Goal: Information Seeking & Learning: Understand process/instructions

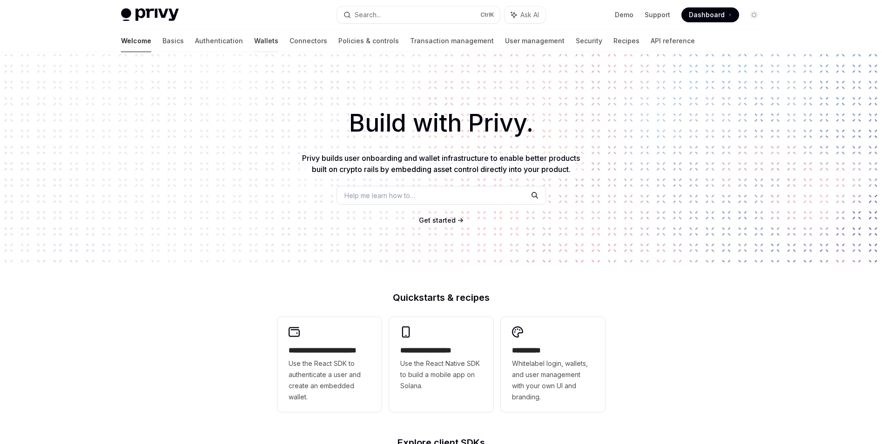
click at [254, 44] on link "Wallets" at bounding box center [266, 41] width 24 height 22
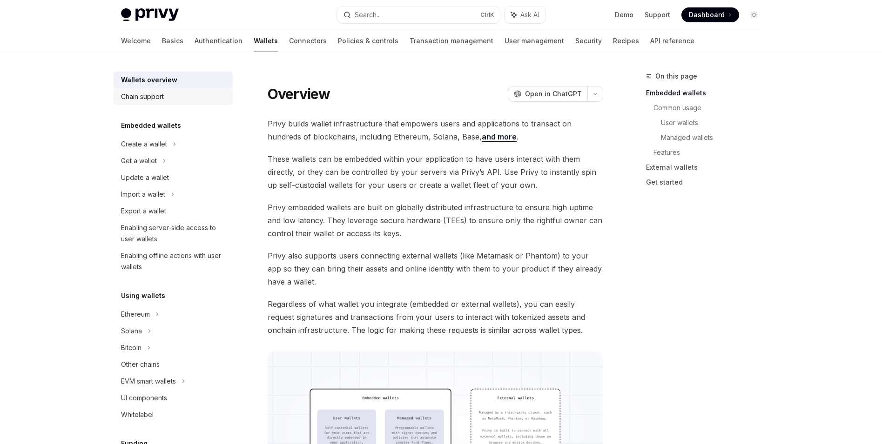
click at [163, 97] on div "Chain support" at bounding box center [142, 96] width 43 height 11
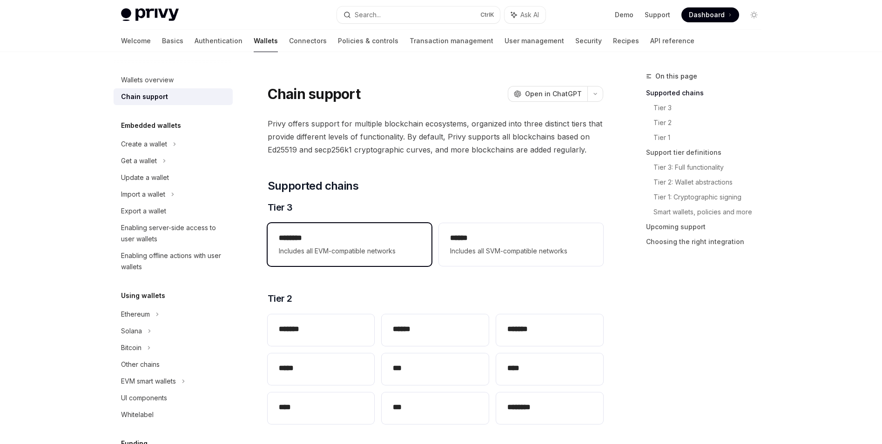
click at [350, 242] on h2 "********" at bounding box center [349, 238] width 141 height 11
click at [373, 257] on div "******** Includes all EVM-compatible networks" at bounding box center [350, 244] width 164 height 43
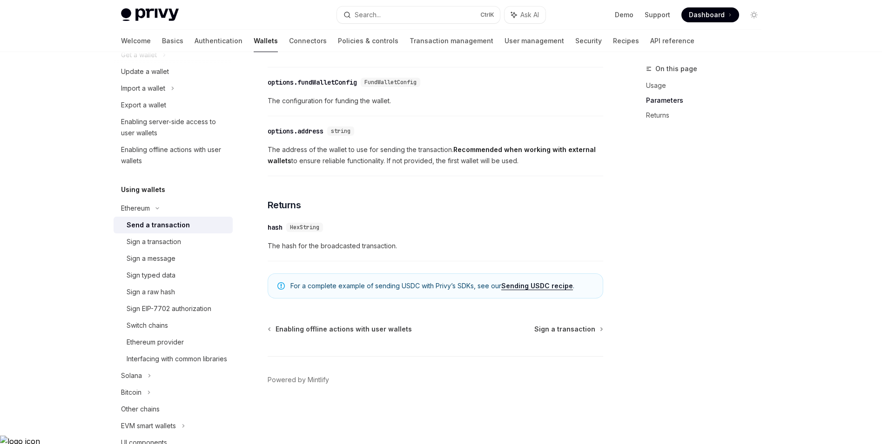
scroll to position [233, 0]
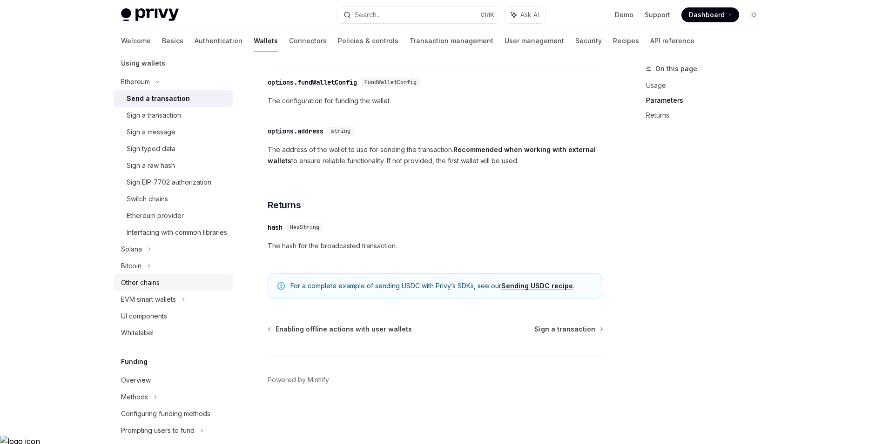
click at [180, 288] on div "Other chains" at bounding box center [174, 282] width 106 height 11
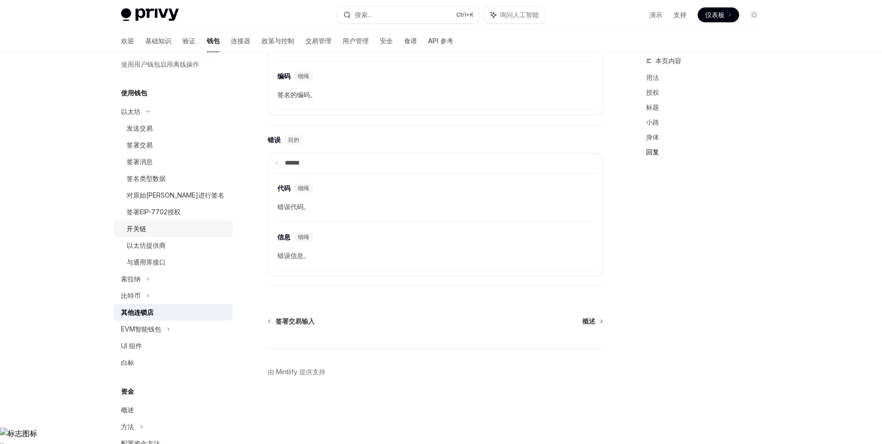
scroll to position [164, 0]
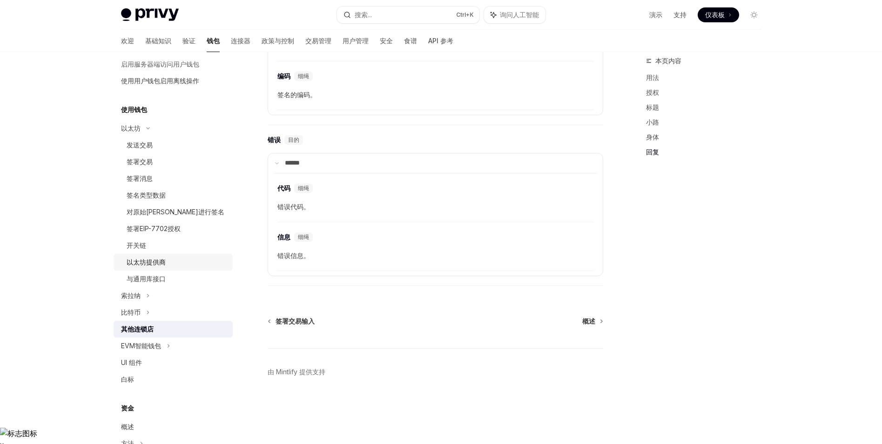
click at [177, 258] on div "以太坊提供商" at bounding box center [177, 262] width 100 height 11
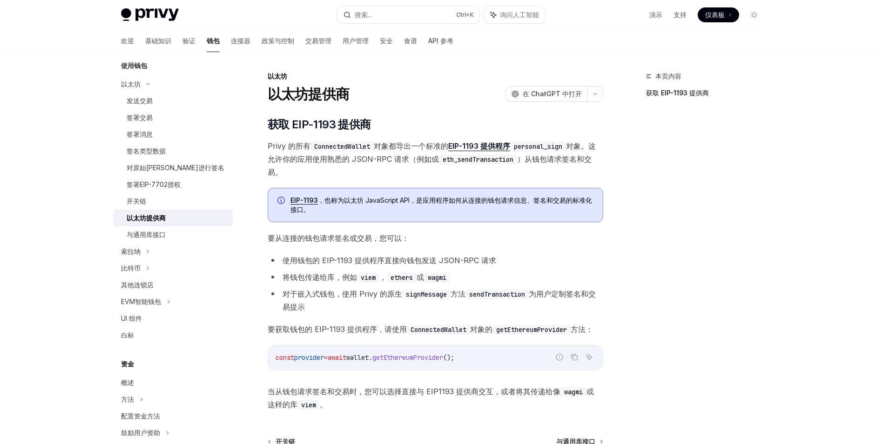
scroll to position [210, 0]
click at [187, 234] on div "与通用库接口" at bounding box center [177, 232] width 100 height 11
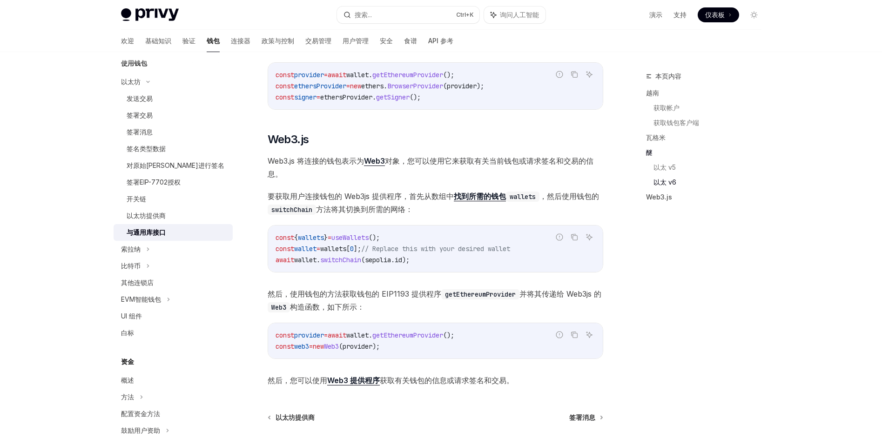
scroll to position [1105, 0]
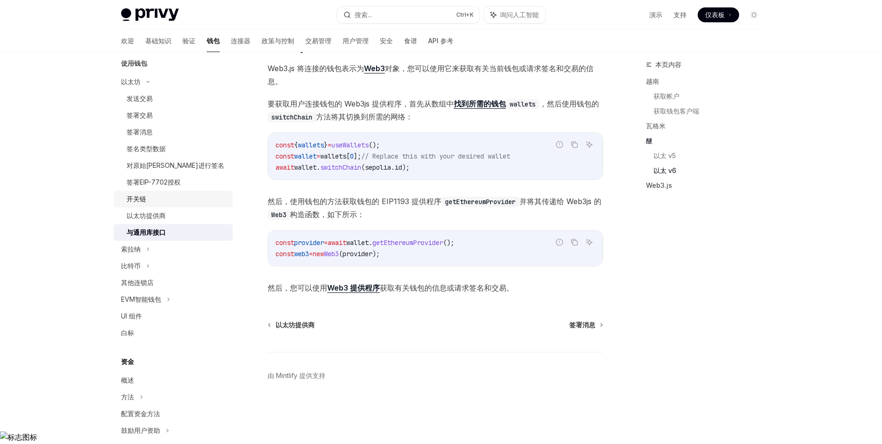
click at [165, 197] on div "开关链" at bounding box center [177, 199] width 100 height 11
type textarea "*"
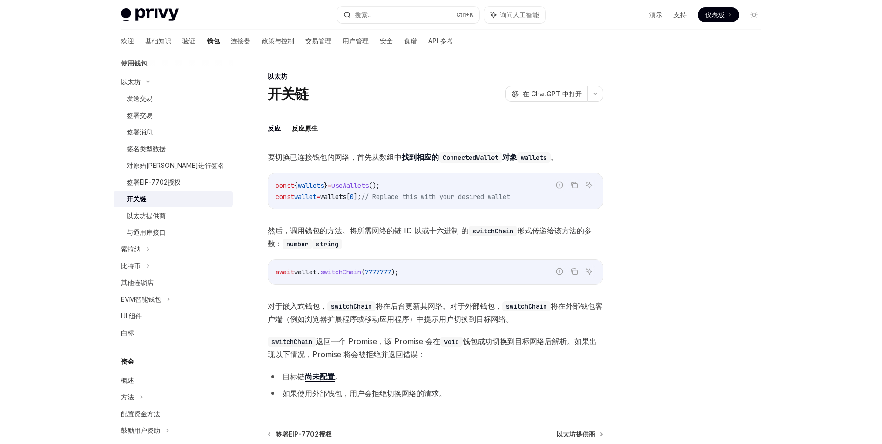
click at [368, 185] on span "useWallets" at bounding box center [349, 185] width 37 height 8
copy span "useWallets"
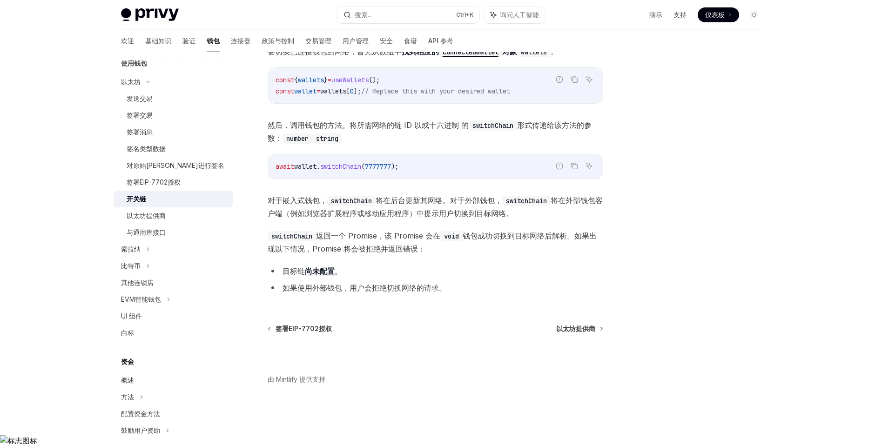
scroll to position [233, 0]
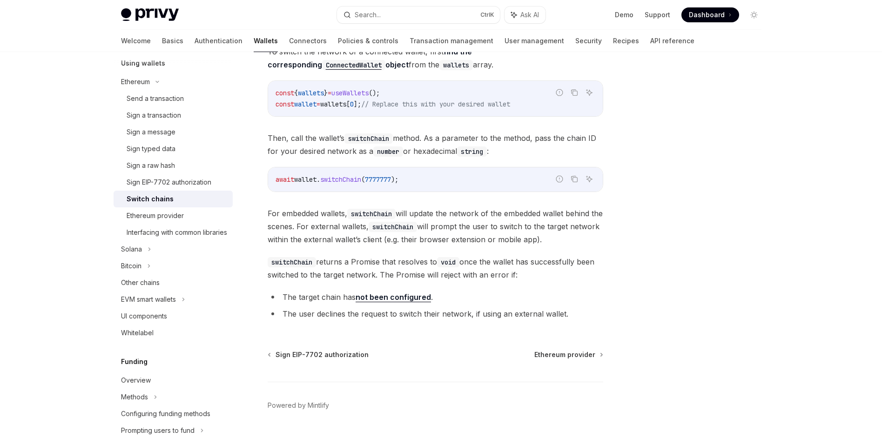
click at [684, 140] on div at bounding box center [697, 258] width 141 height 374
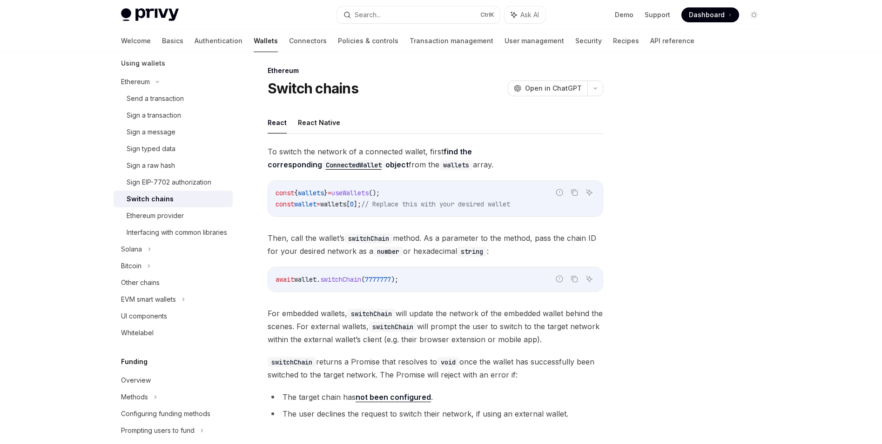
scroll to position [0, 0]
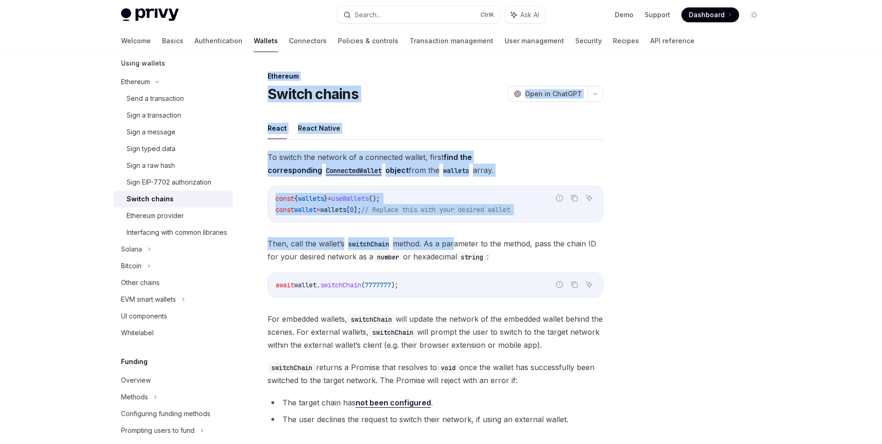
drag, startPoint x: 266, startPoint y: 77, endPoint x: 455, endPoint y: 229, distance: 242.9
click at [455, 229] on div "Ethereum Switch chains OpenAI Open in ChatGPT OpenAI Open in ChatGPT React Reac…" at bounding box center [348, 319] width 514 height 497
copy div "Ethereum Switch chains OpenAI Open in ChatGPT OpenAI Open in ChatGPT React Reac…"
click at [393, 87] on div "Switch chains OpenAI Open in ChatGPT" at bounding box center [435, 94] width 335 height 17
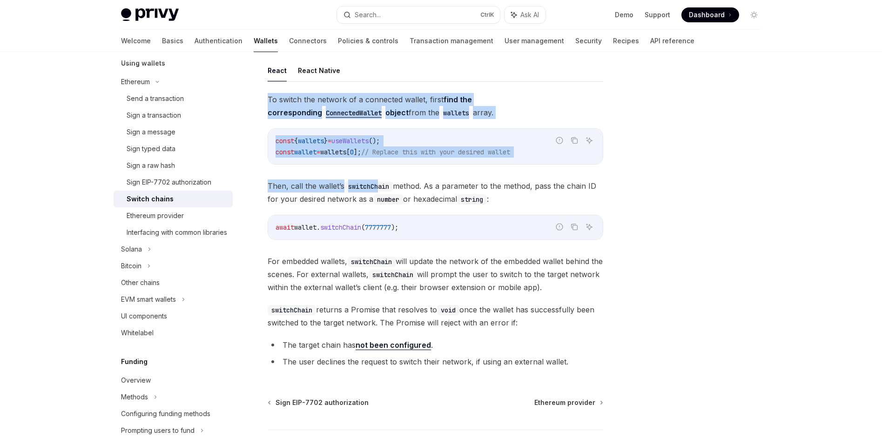
scroll to position [124, 0]
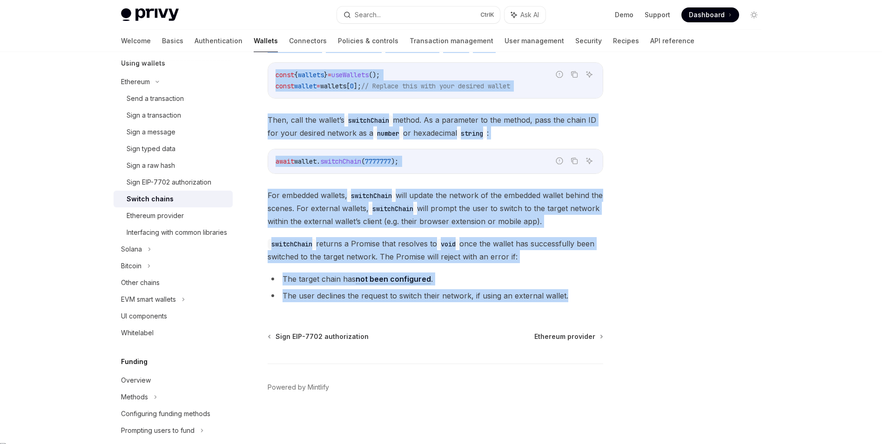
drag, startPoint x: 269, startPoint y: 154, endPoint x: 615, endPoint y: 295, distance: 373.4
click at [615, 295] on div "Ethereum Switch chains OpenAI Open in ChatGPT OpenAI Open in ChatGPT React Reac…" at bounding box center [441, 186] width 655 height 516
copy div "To switch the network of a connected wallet, first find the corresponding Conne…"
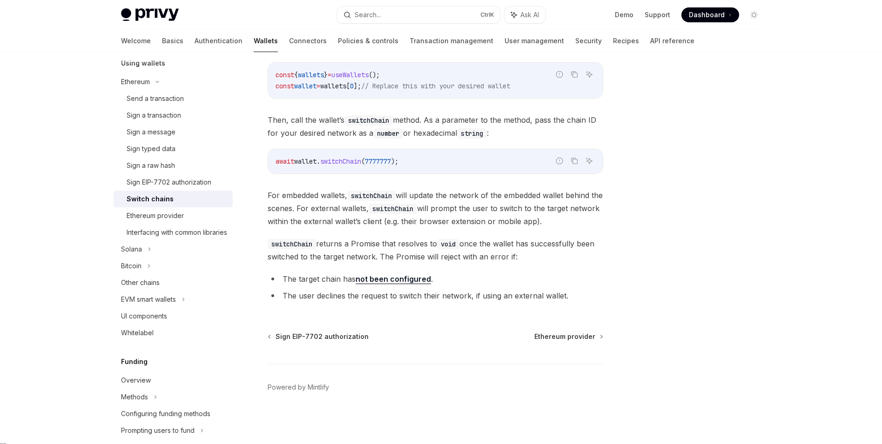
click at [723, 143] on div at bounding box center [697, 258] width 141 height 374
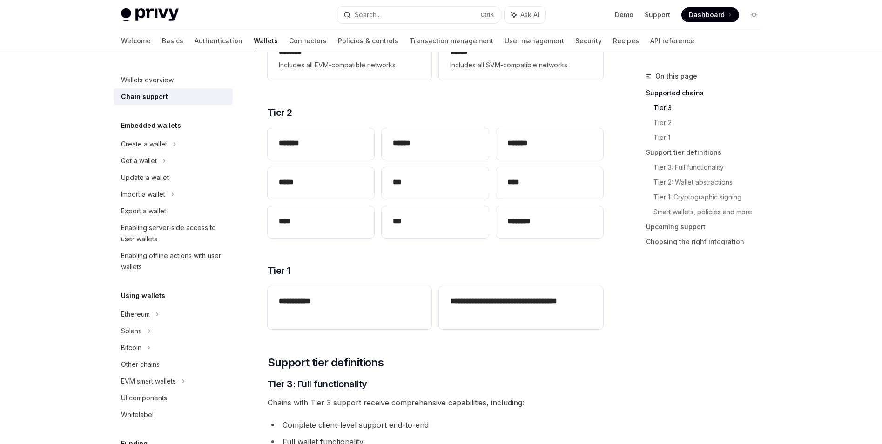
scroll to position [47, 0]
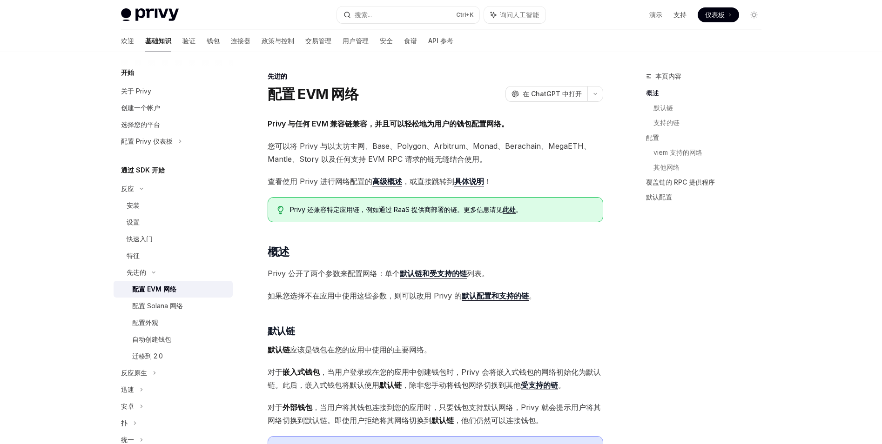
click at [756, 215] on div "本页内容 概述 默认链 支持的链 配置 viem 支持的网络 其他网络 覆盖链的 RPC 提供程序 默认配置" at bounding box center [697, 258] width 141 height 374
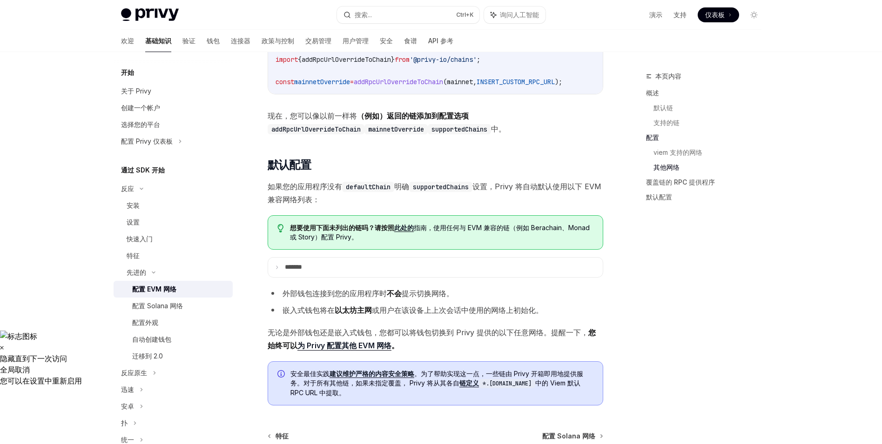
scroll to position [1954, 0]
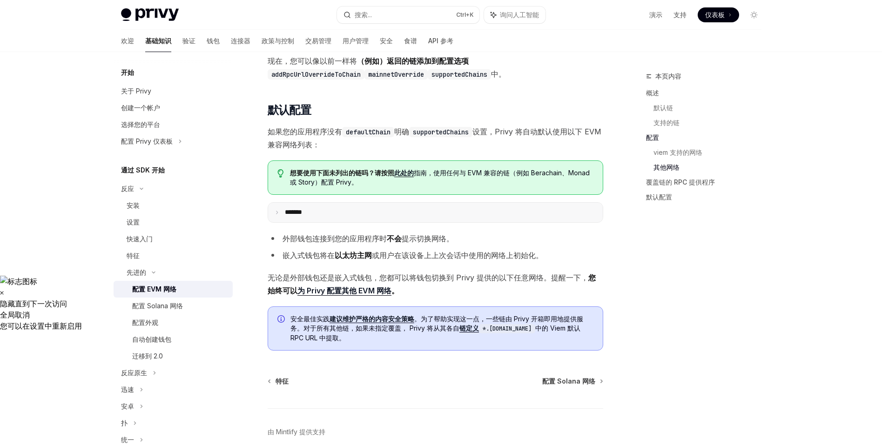
click at [371, 215] on summary "** ****" at bounding box center [435, 213] width 335 height 20
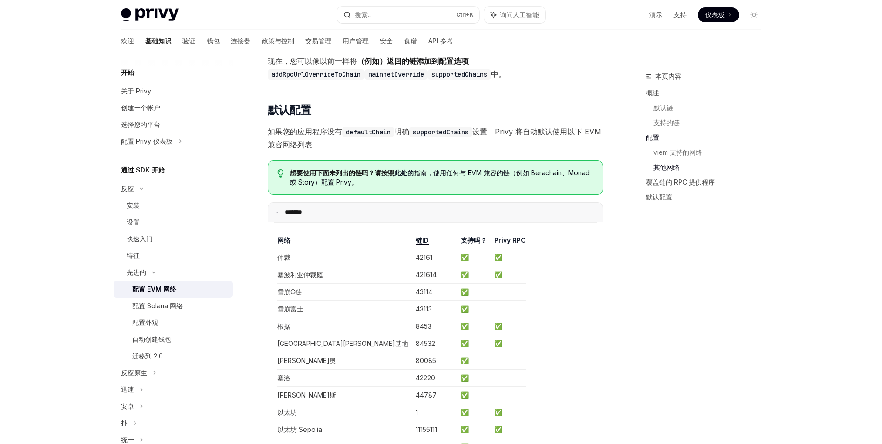
click at [371, 215] on summary "** ****" at bounding box center [435, 213] width 335 height 20
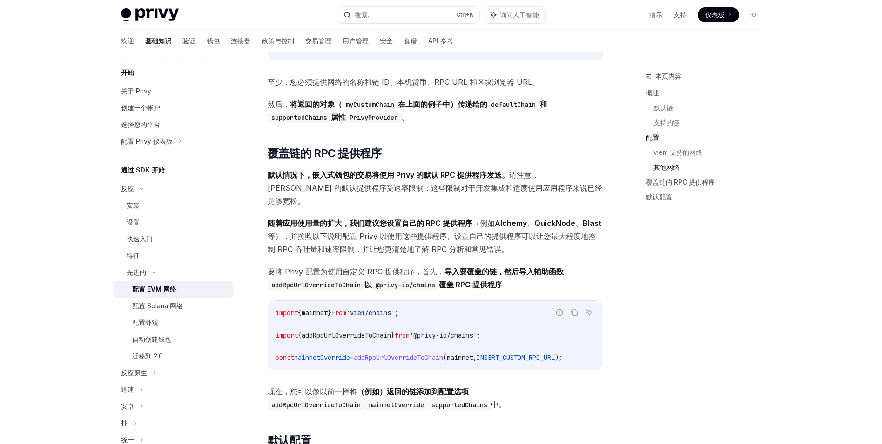
scroll to position [1535, 0]
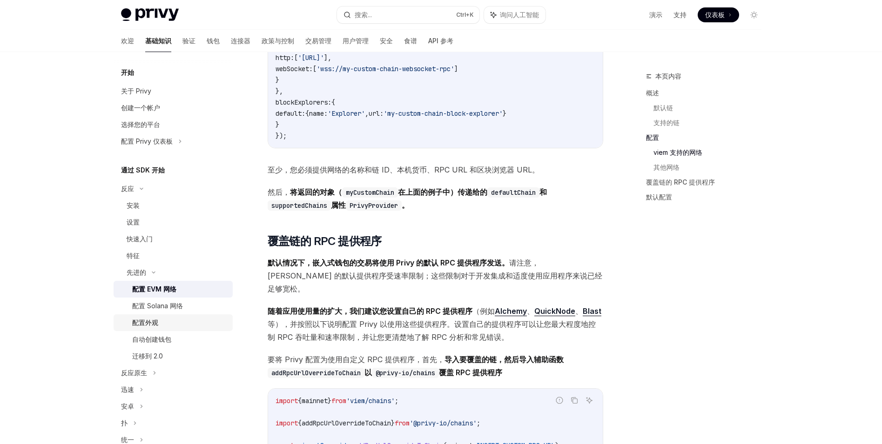
click at [191, 325] on div "配置外观" at bounding box center [179, 322] width 95 height 11
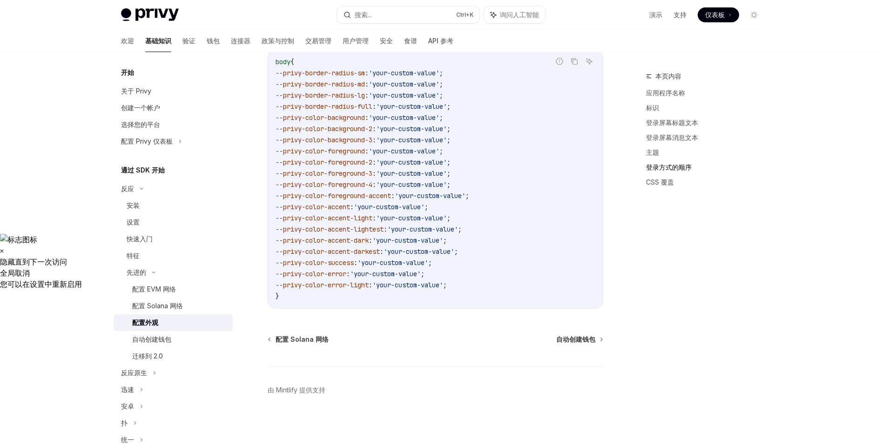
scroll to position [2146, 0]
click at [184, 290] on div "配置 EVM 网络" at bounding box center [179, 289] width 95 height 11
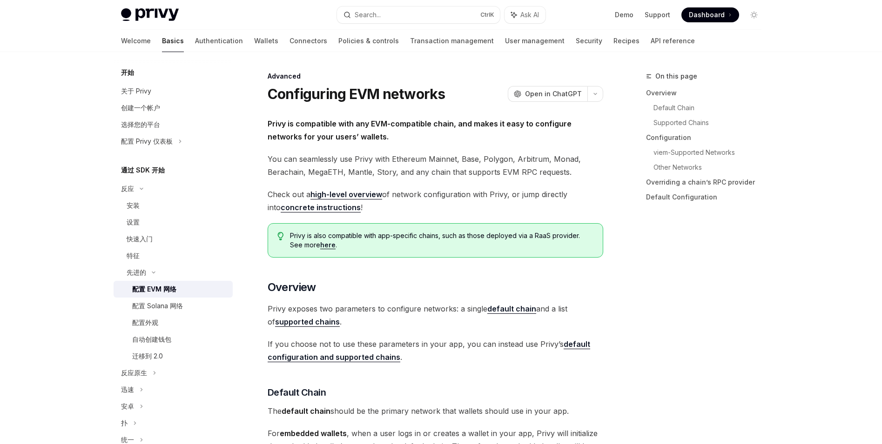
type textarea "*"
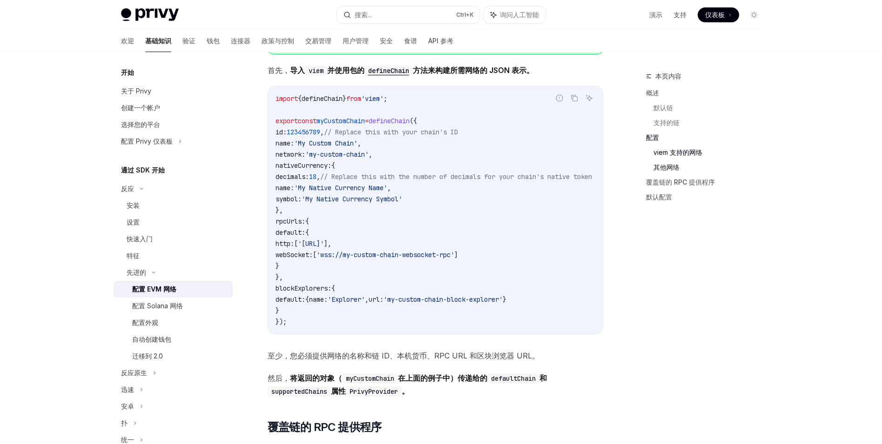
scroll to position [1396, 0]
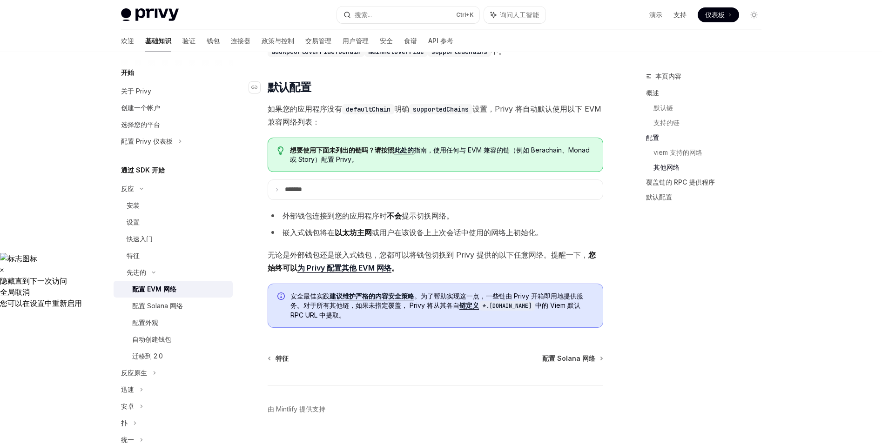
scroll to position [1977, 0]
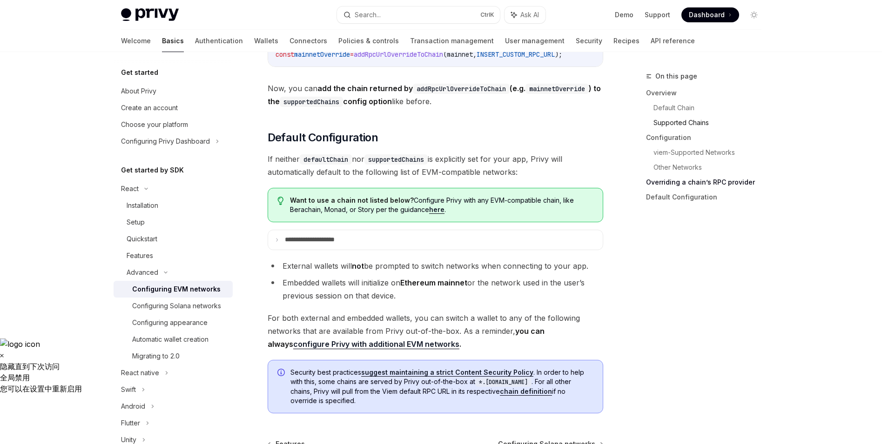
scroll to position [2122, 0]
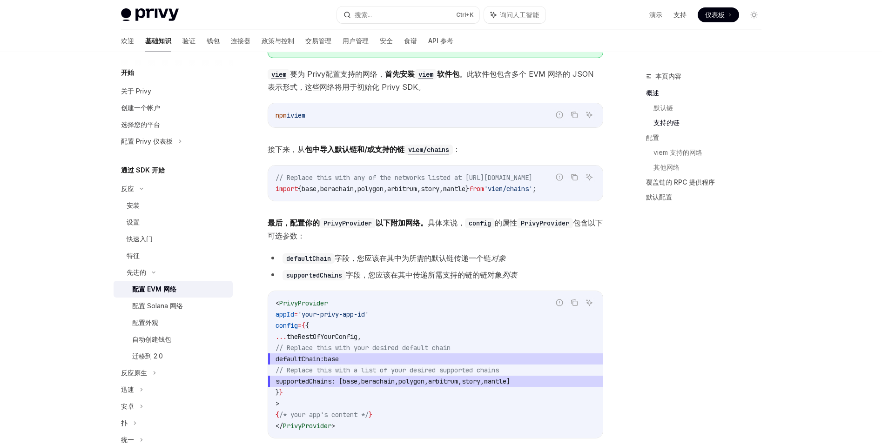
scroll to position [1040, 0]
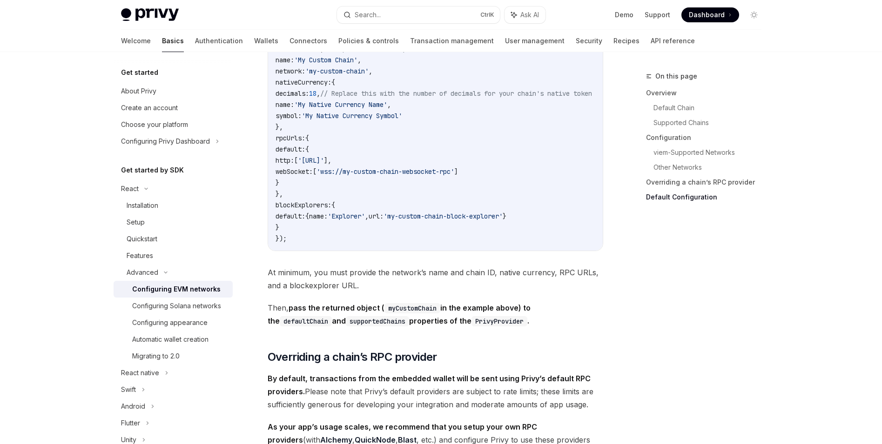
scroll to position [2317, 0]
